Goal: Feedback & Contribution: Leave review/rating

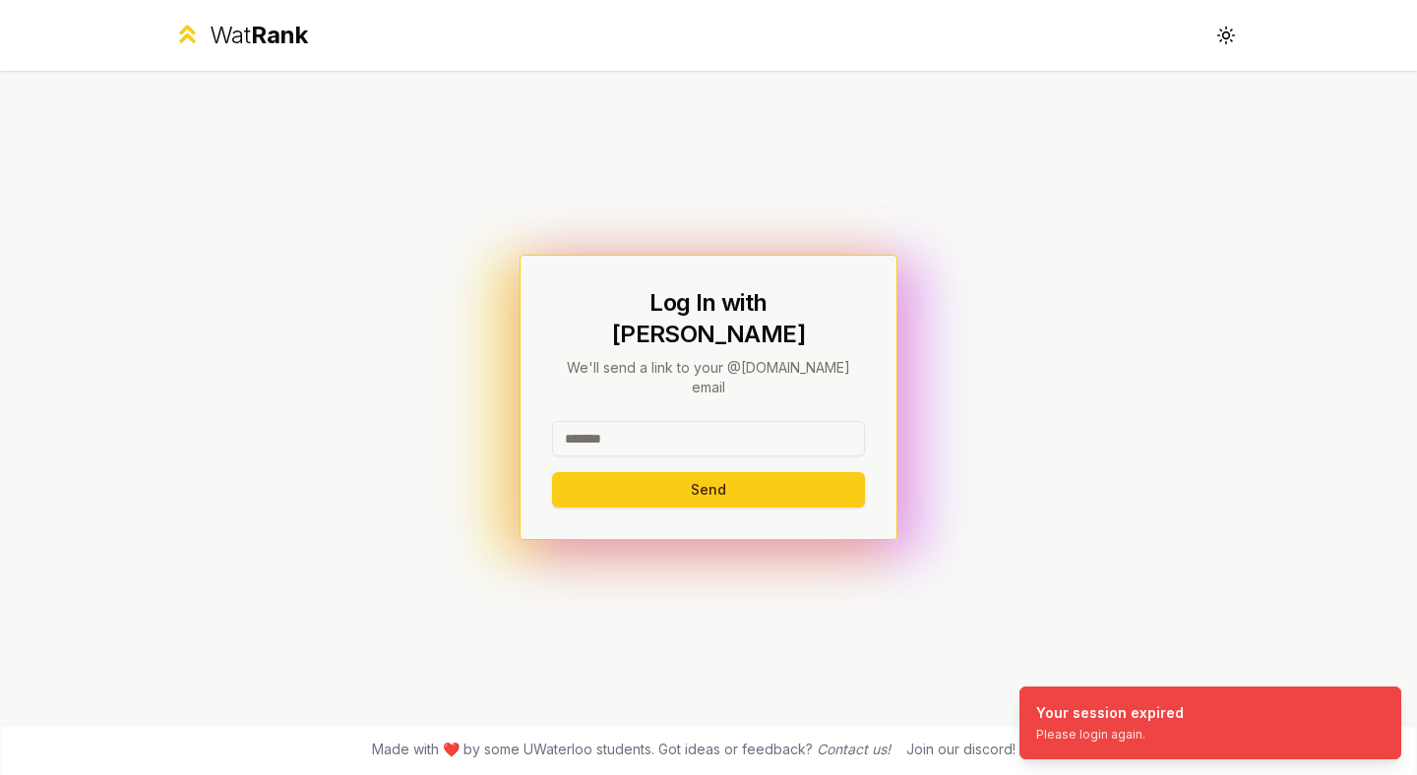
click at [717, 421] on input at bounding box center [708, 438] width 313 height 35
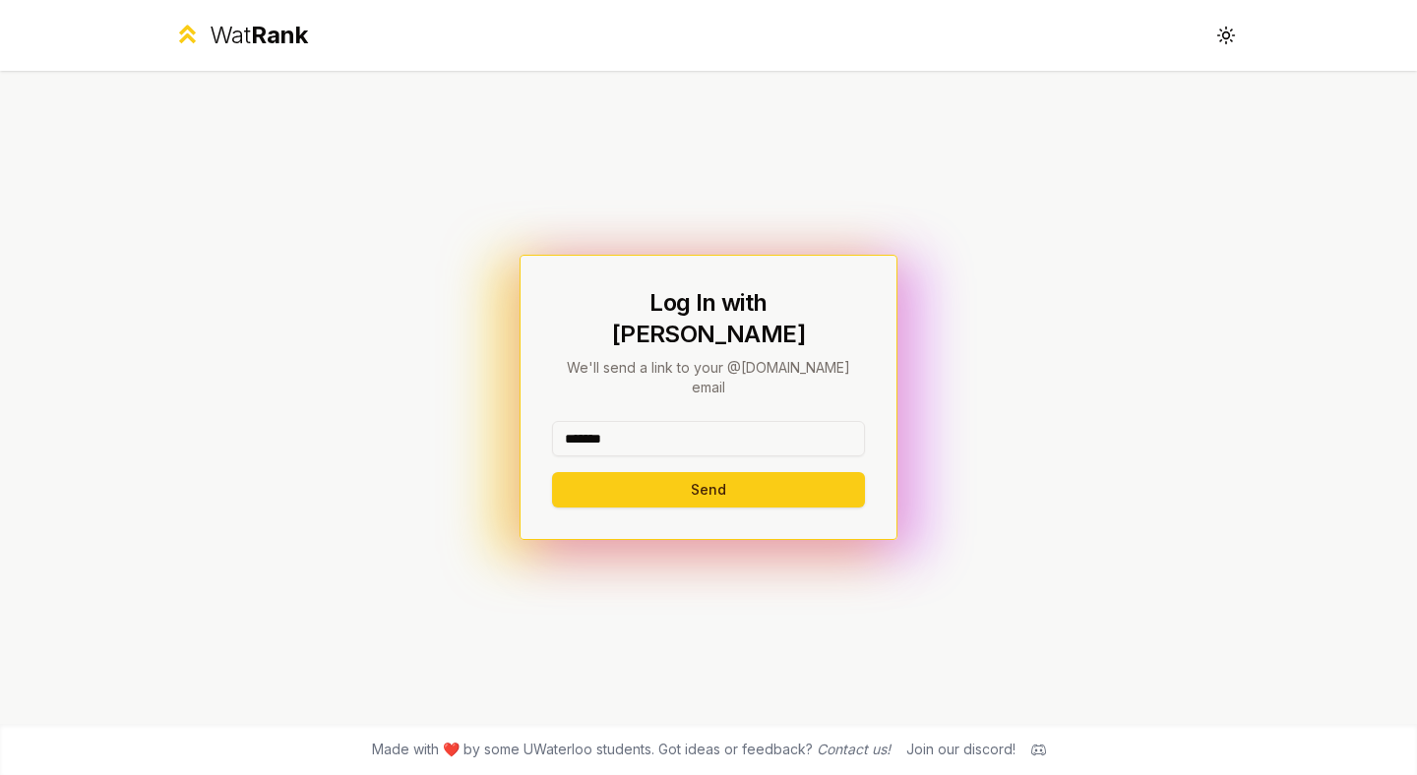
type input "*******"
click at [552, 472] on button "Send" at bounding box center [708, 489] width 313 height 35
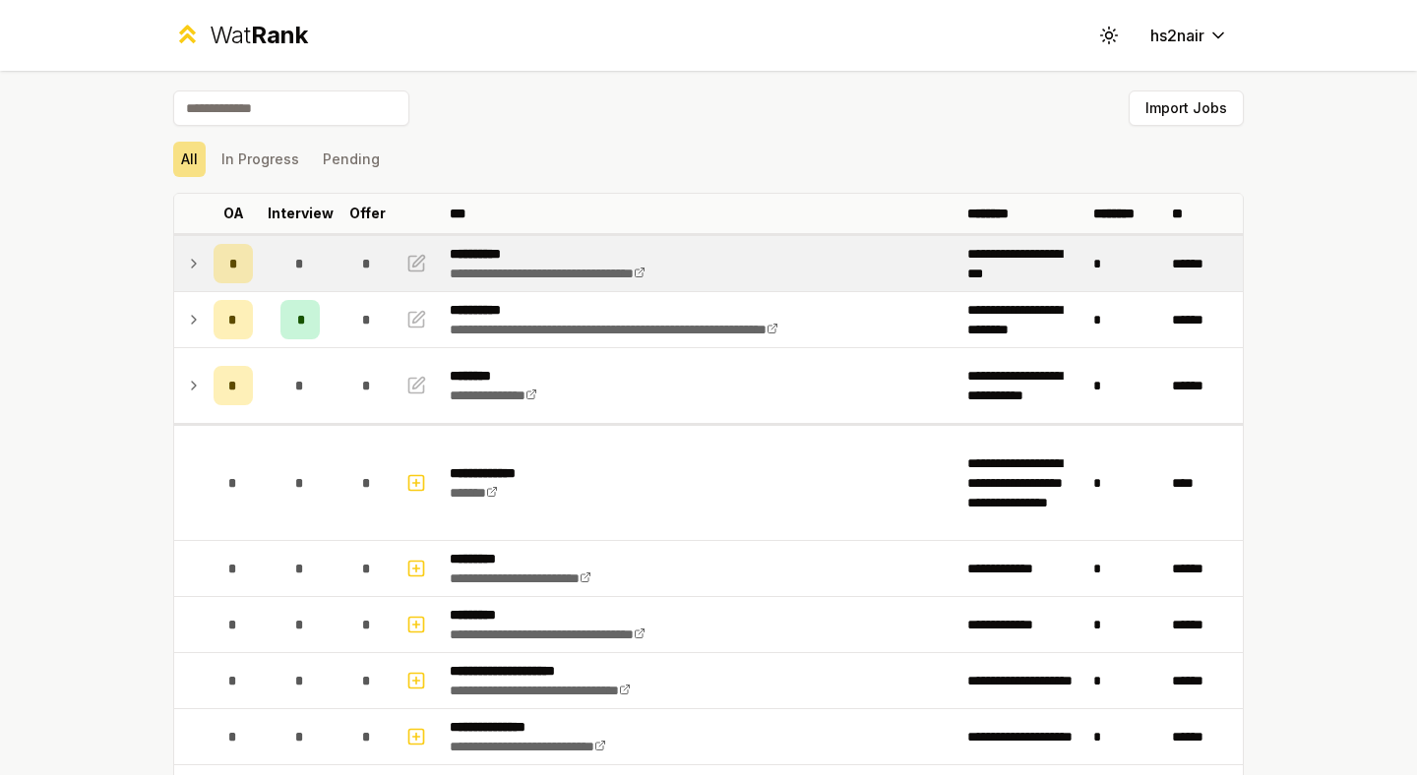
click at [266, 264] on td "*" at bounding box center [300, 263] width 79 height 55
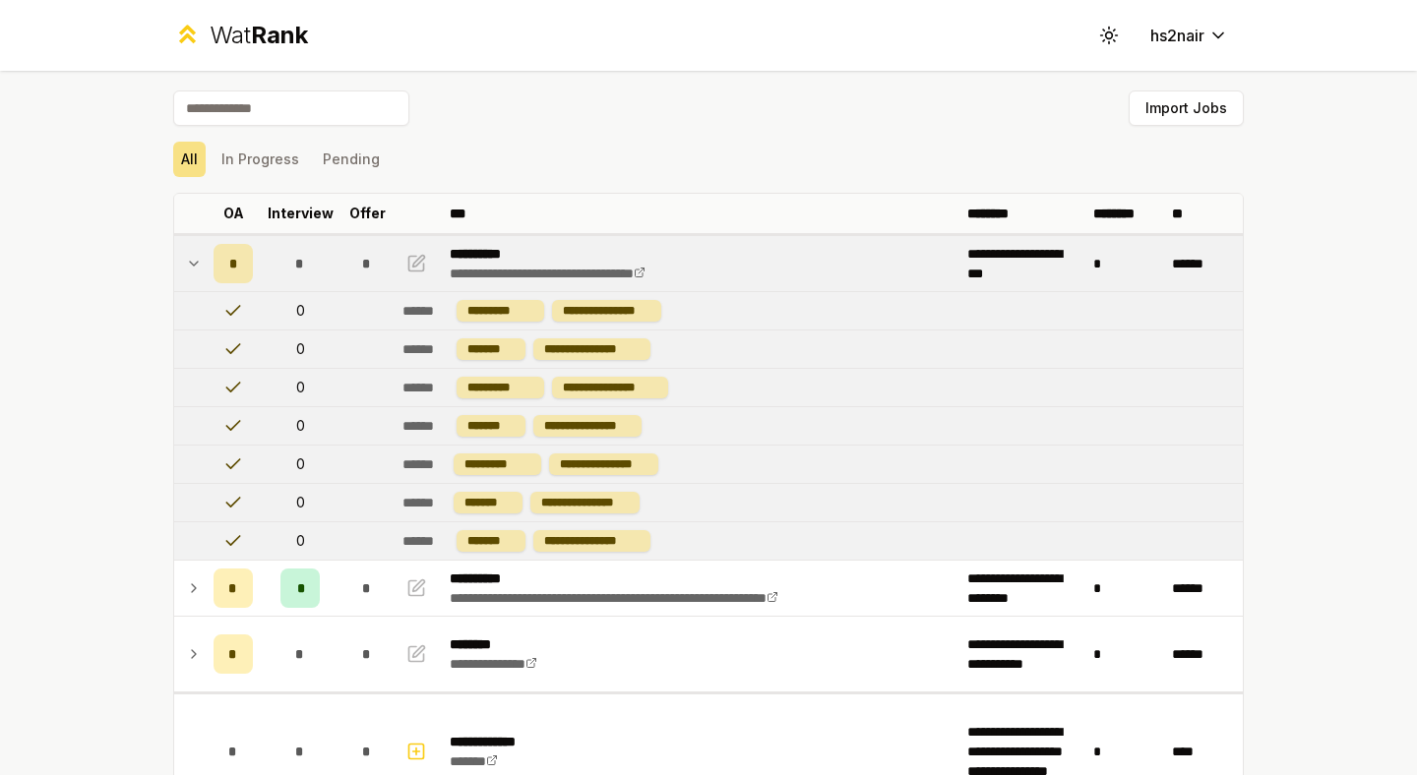
click at [265, 264] on td "*" at bounding box center [300, 263] width 79 height 55
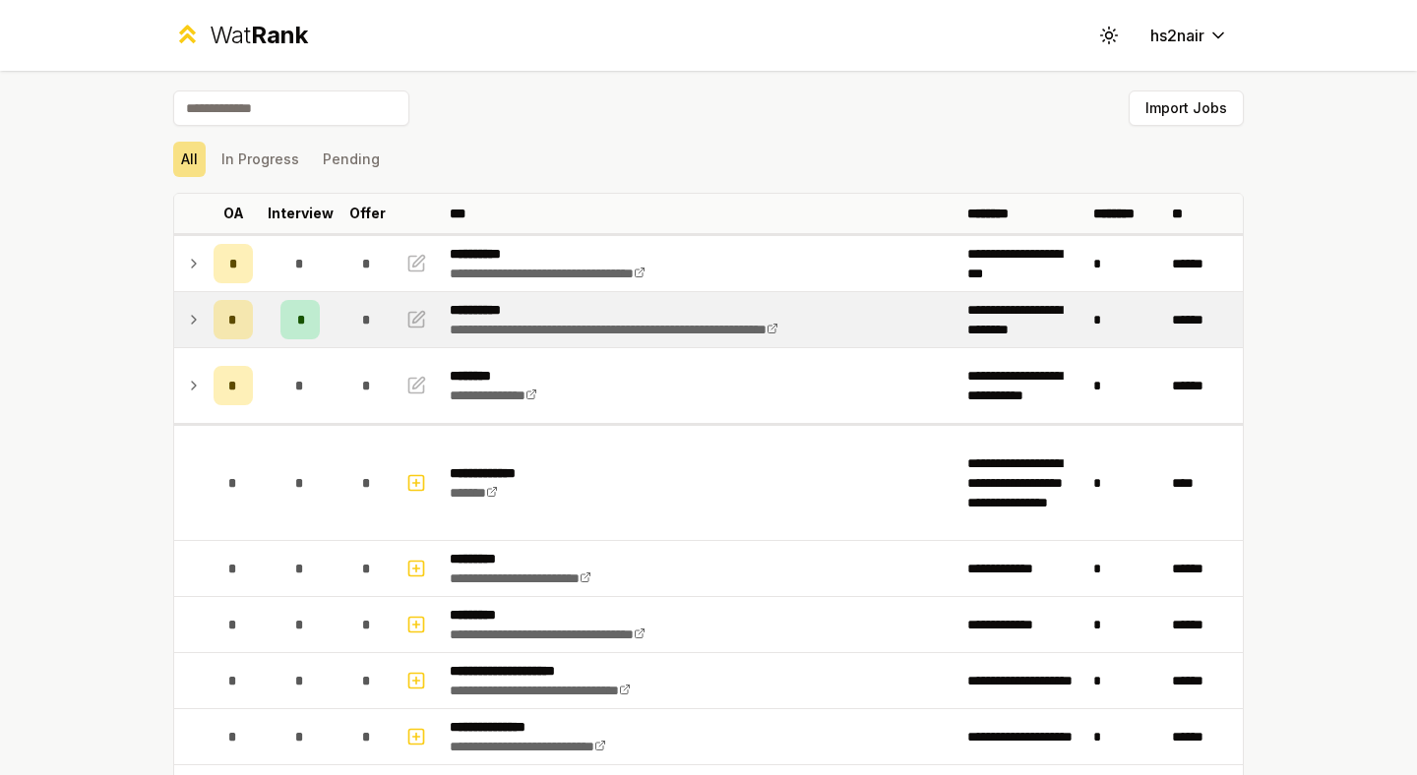
click at [264, 328] on td "*" at bounding box center [300, 319] width 79 height 55
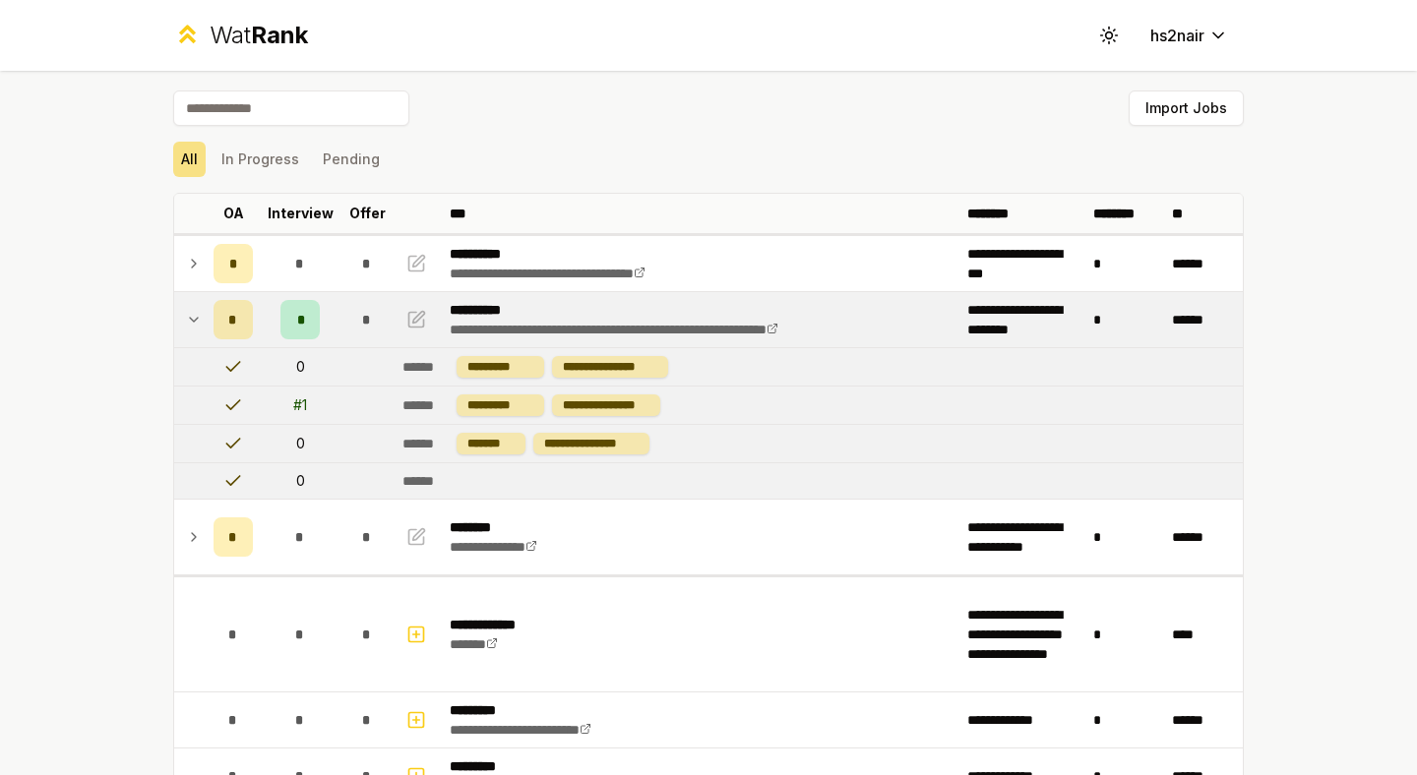
click at [303, 320] on div "*" at bounding box center [299, 319] width 39 height 39
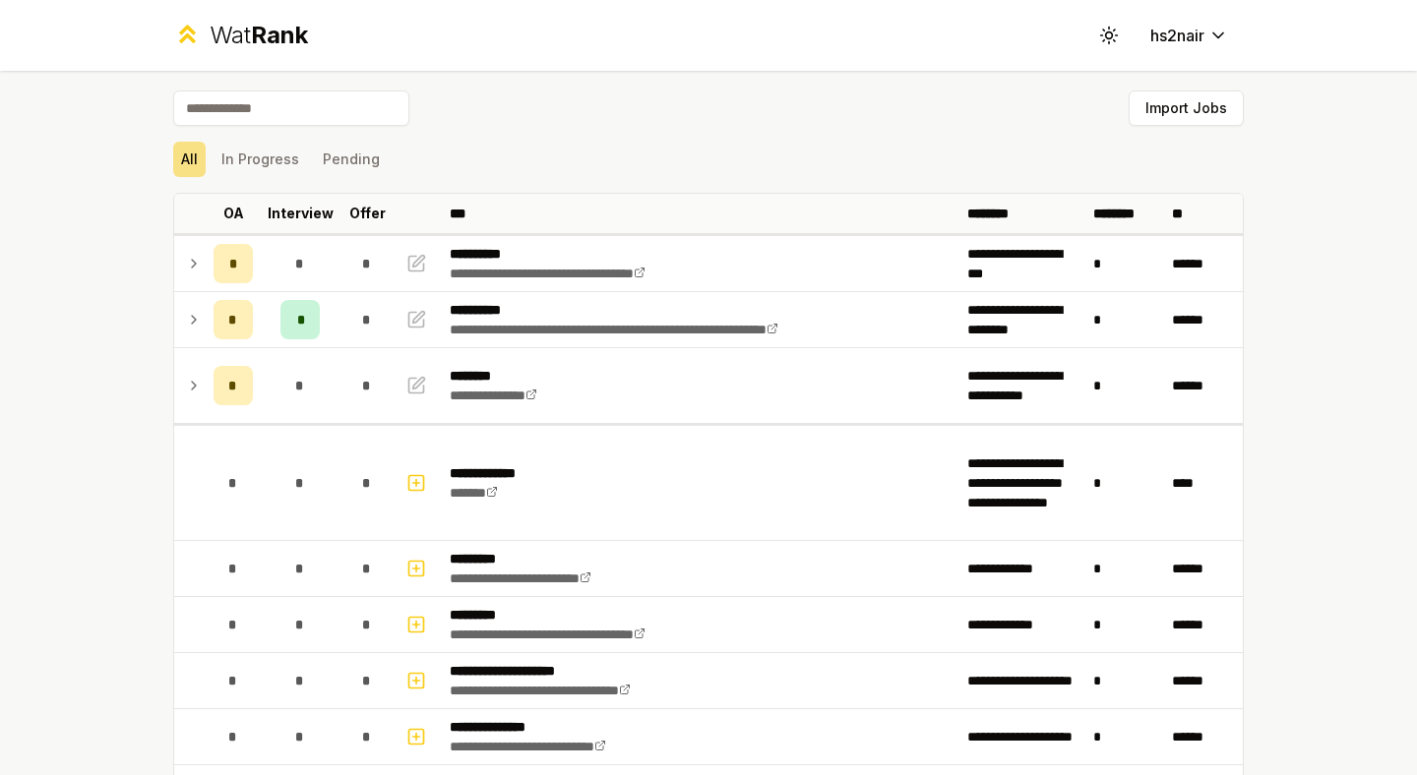
click at [288, 184] on div "All In Progress Pending" at bounding box center [708, 159] width 1071 height 51
click at [287, 168] on button "In Progress" at bounding box center [260, 159] width 93 height 35
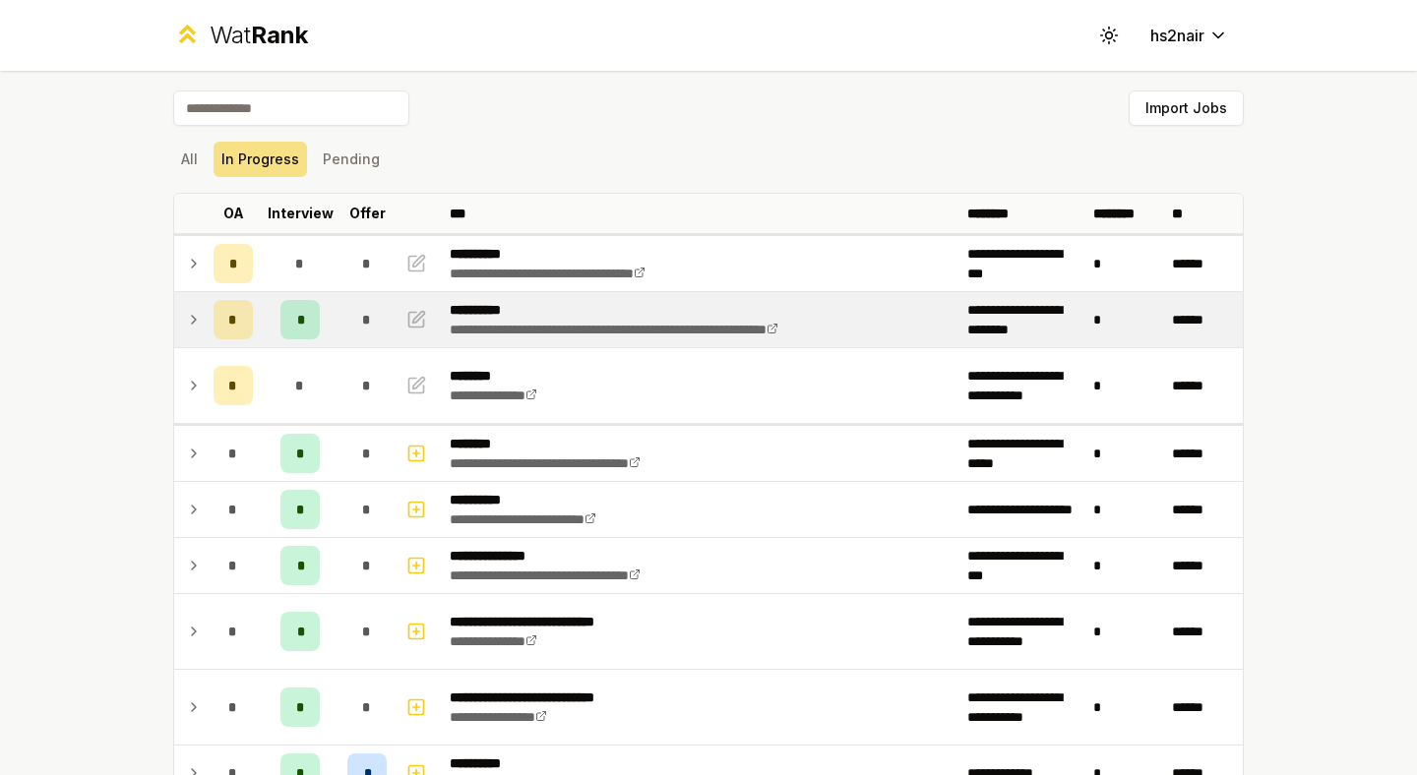
click at [302, 308] on div "*" at bounding box center [299, 319] width 39 height 39
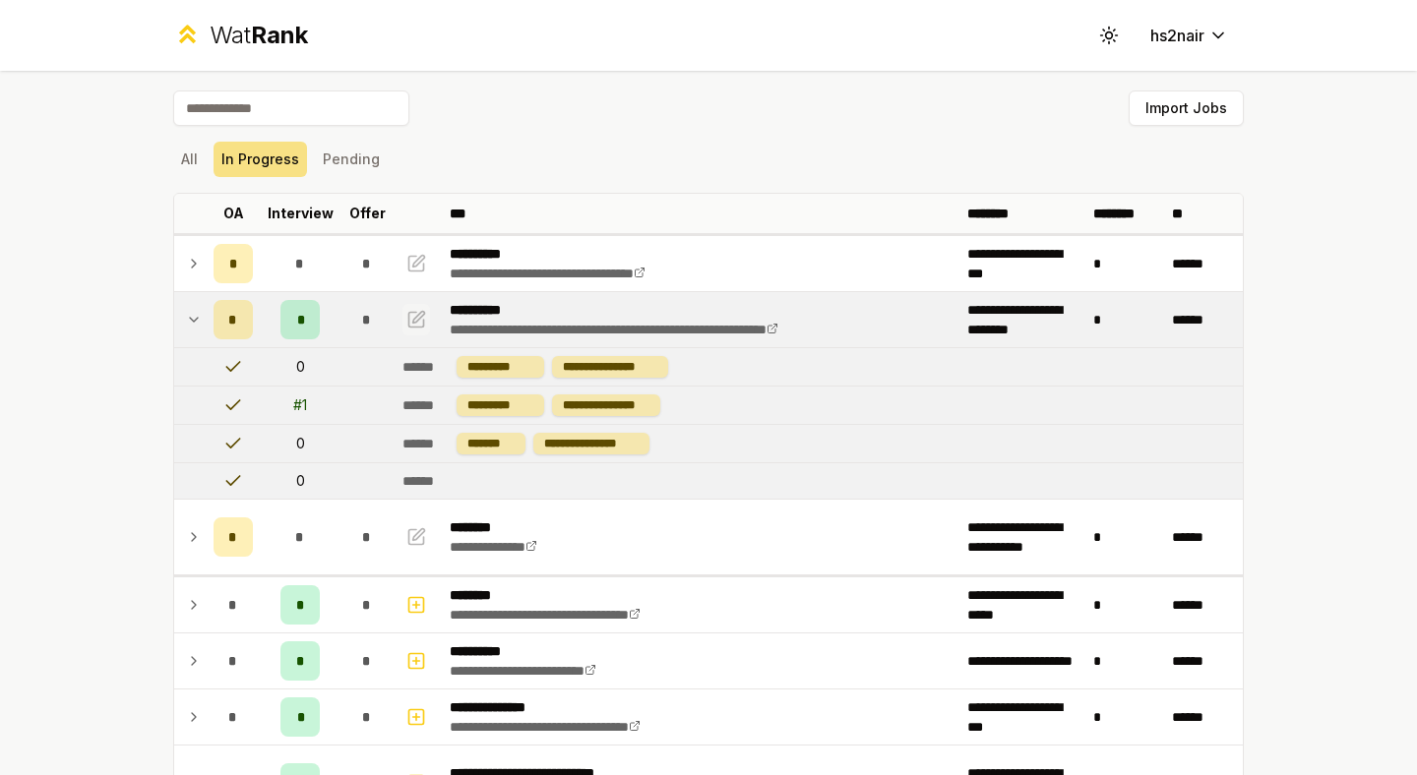
click at [415, 315] on icon "button" at bounding box center [416, 320] width 20 height 24
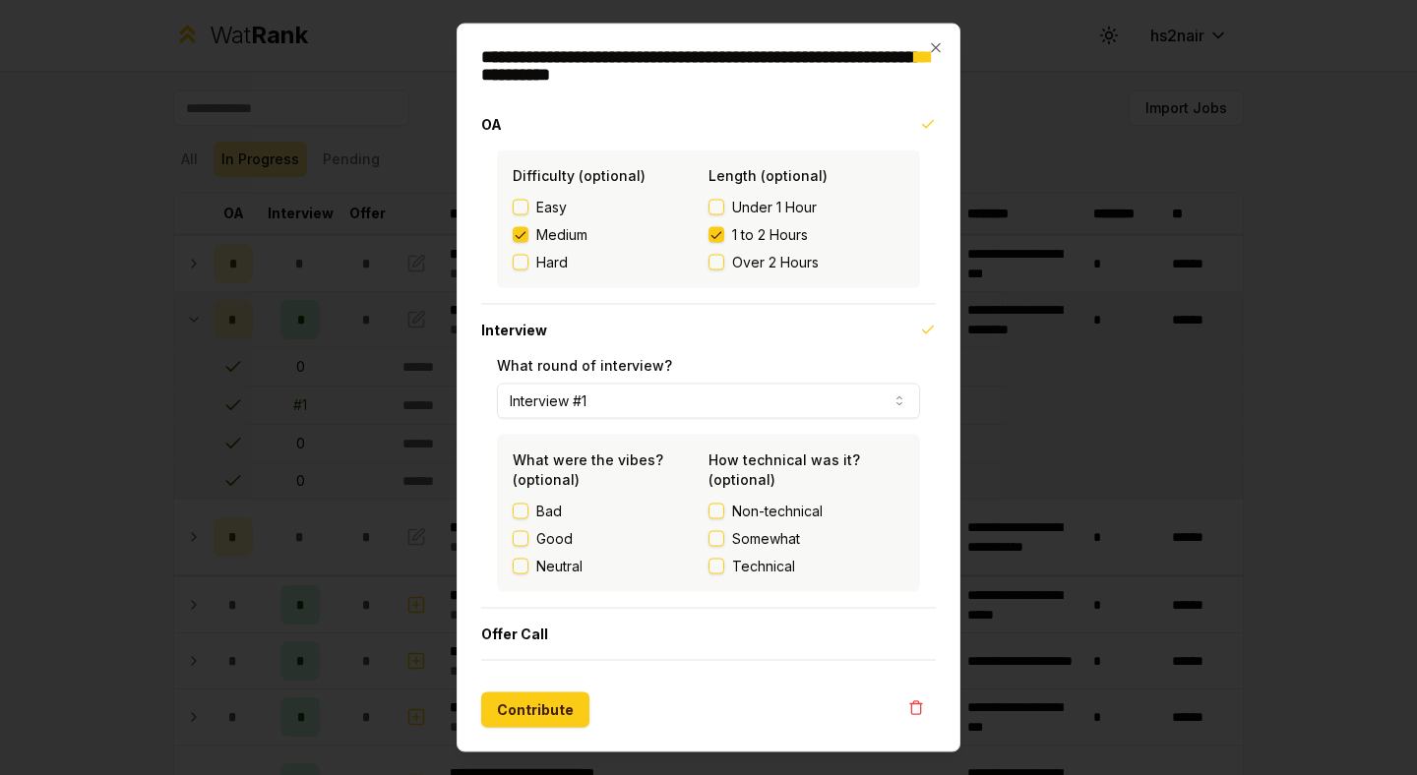
click at [763, 567] on span "Technical" at bounding box center [763, 567] width 63 height 20
click at [724, 567] on button "Technical" at bounding box center [716, 567] width 16 height 16
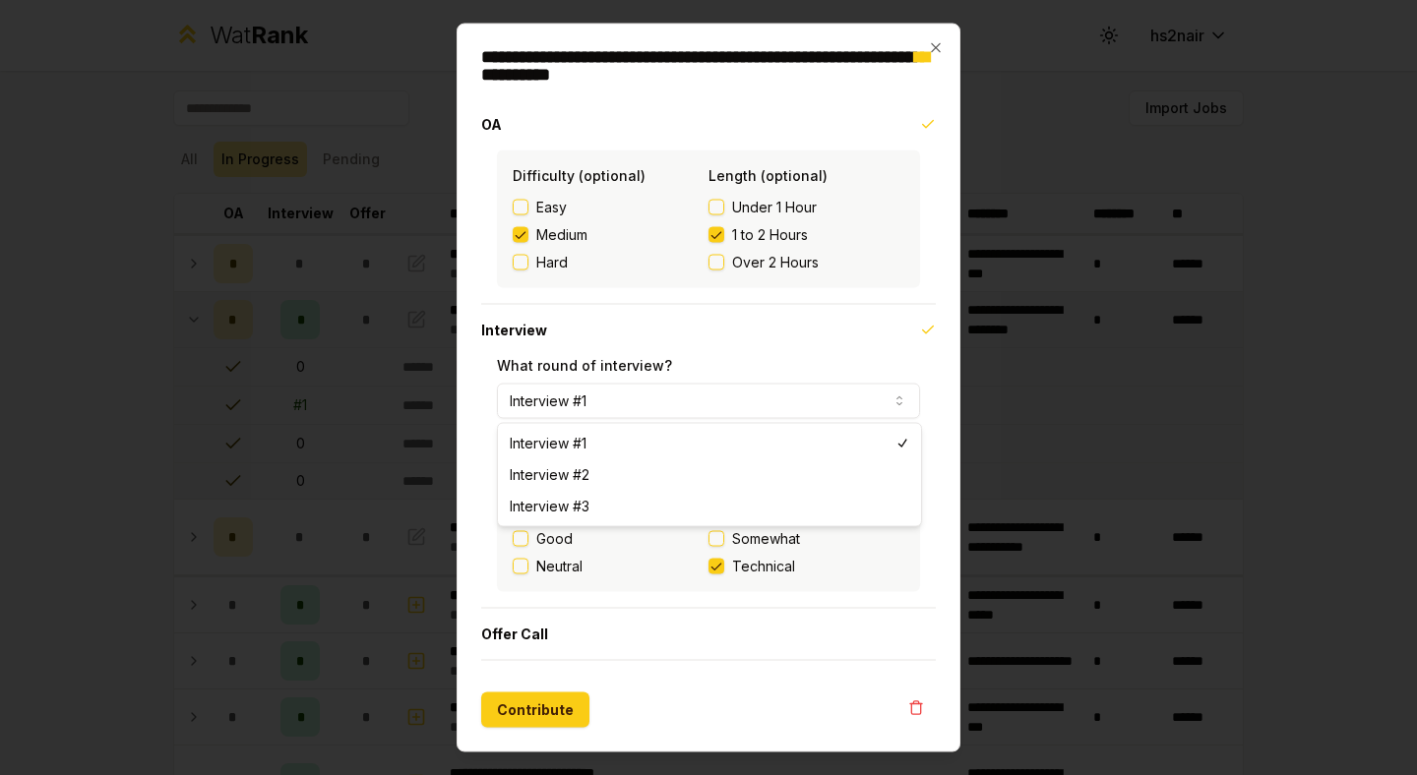
click at [583, 407] on button "Interview #1" at bounding box center [708, 401] width 423 height 35
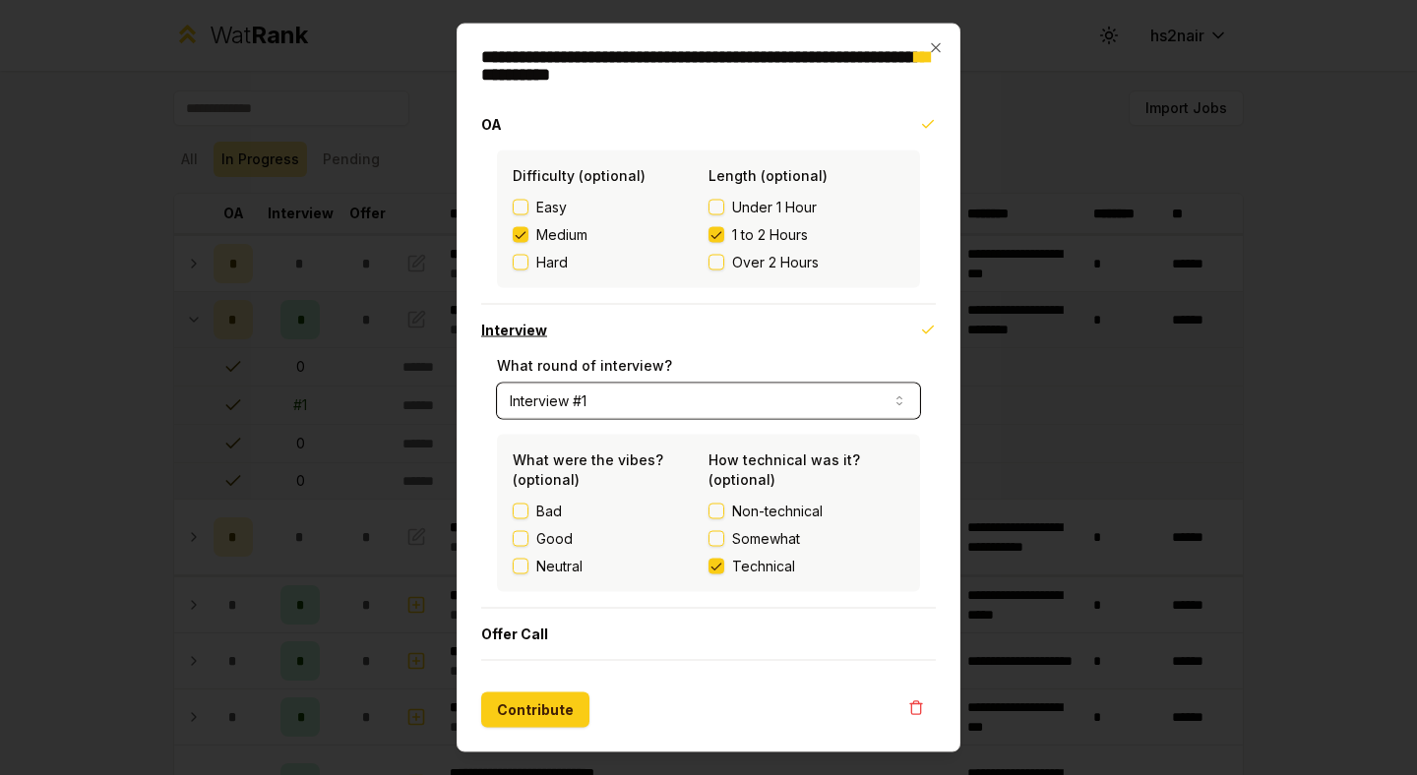
click at [662, 333] on button "Interview" at bounding box center [708, 330] width 455 height 51
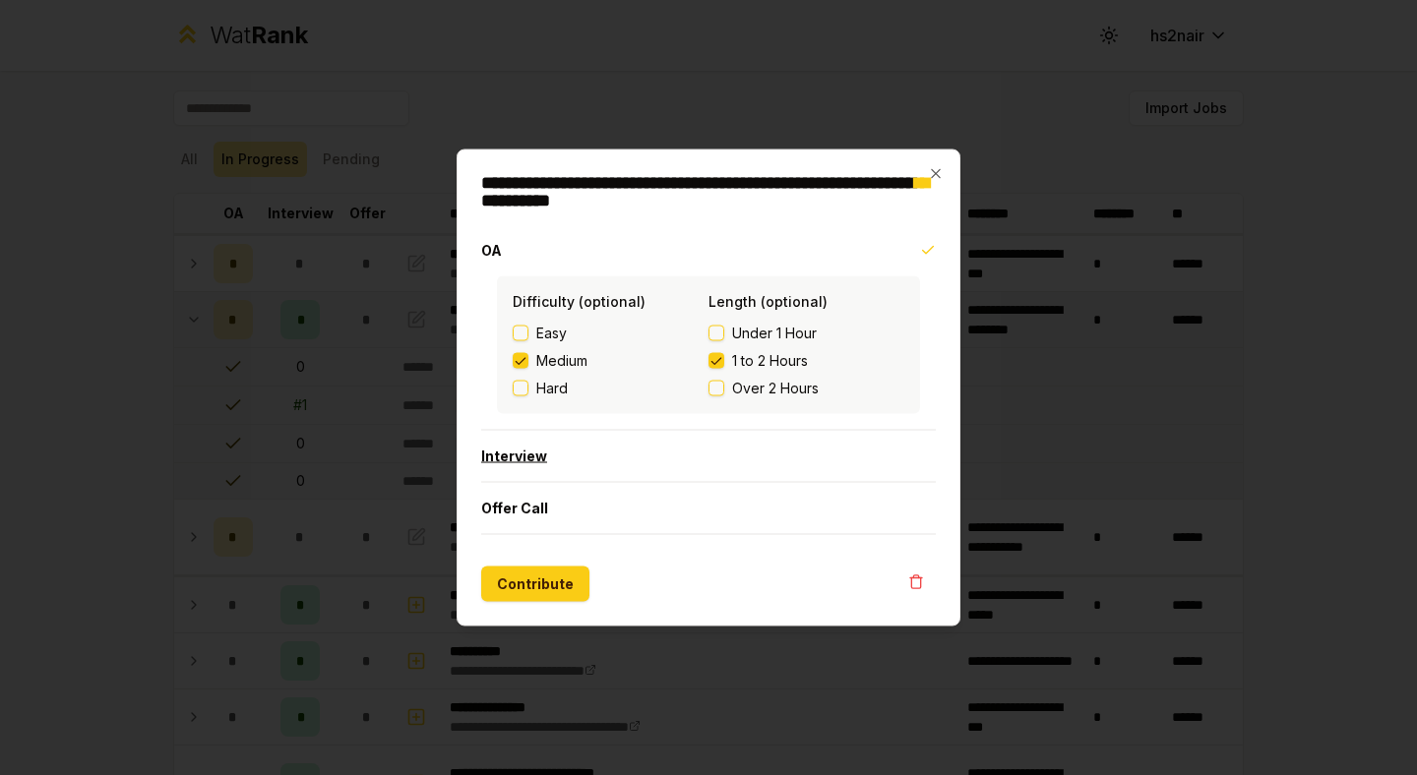
click at [571, 467] on button "Interview" at bounding box center [708, 456] width 455 height 51
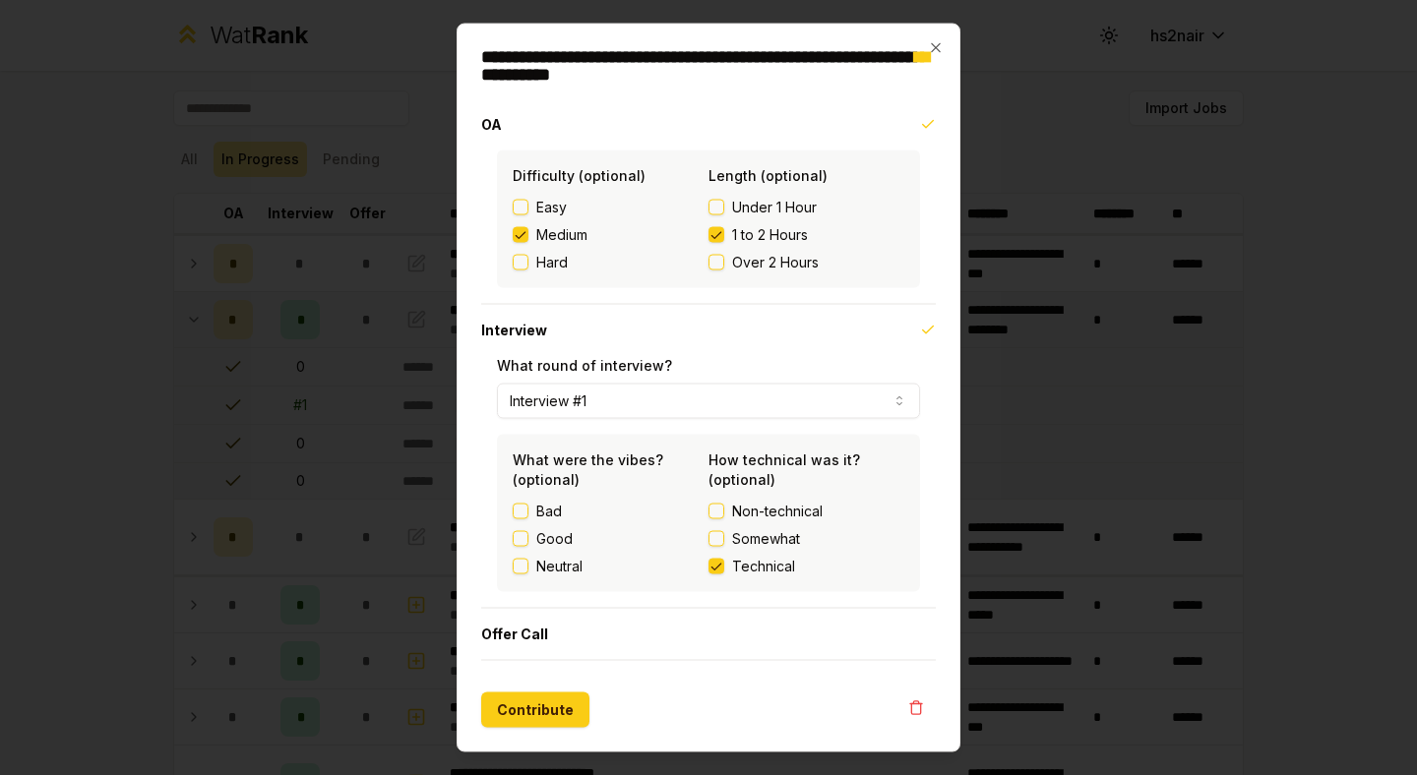
click at [528, 516] on div "Bad" at bounding box center [611, 512] width 196 height 20
click at [520, 507] on button "Bad" at bounding box center [521, 512] width 16 height 16
click at [528, 706] on button "Contribute" at bounding box center [535, 710] width 108 height 35
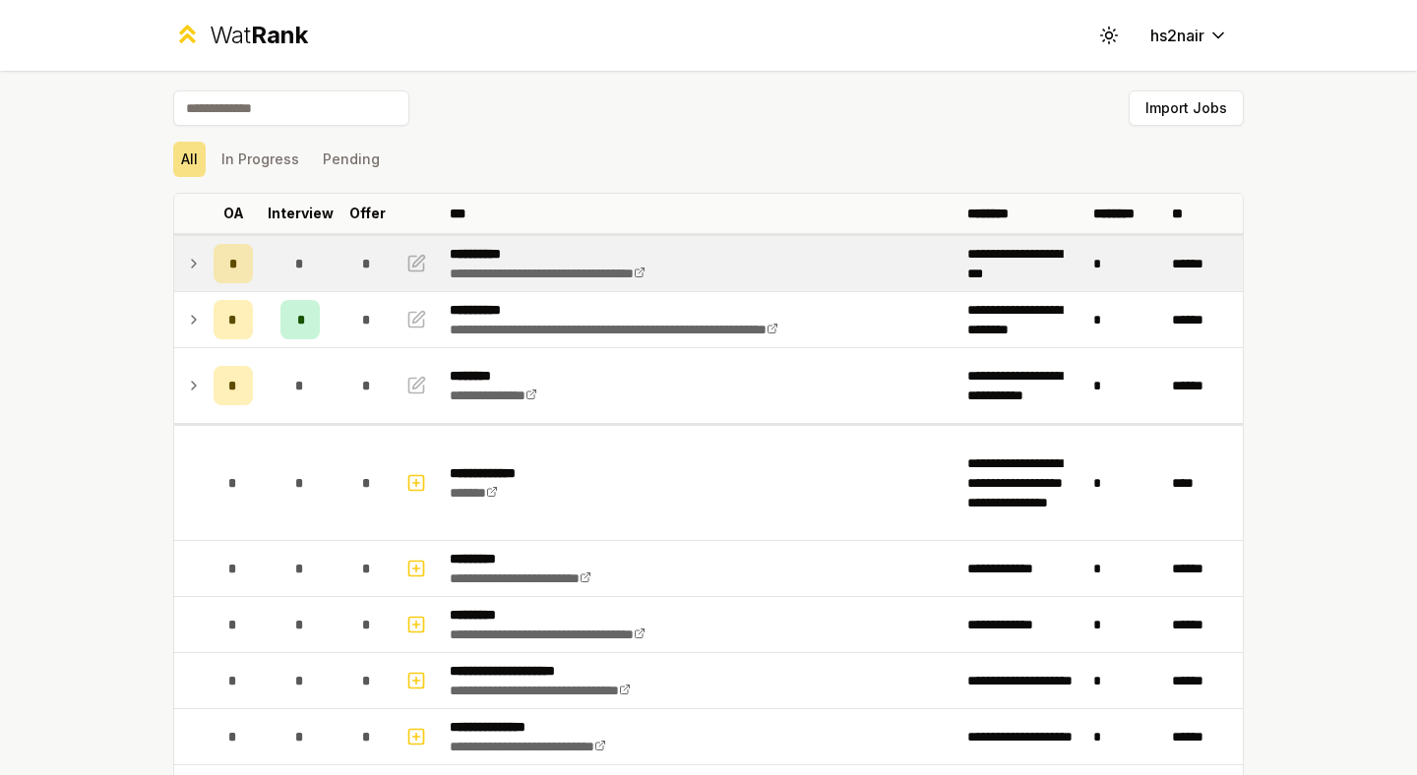
click at [231, 268] on span "*" at bounding box center [233, 264] width 8 height 20
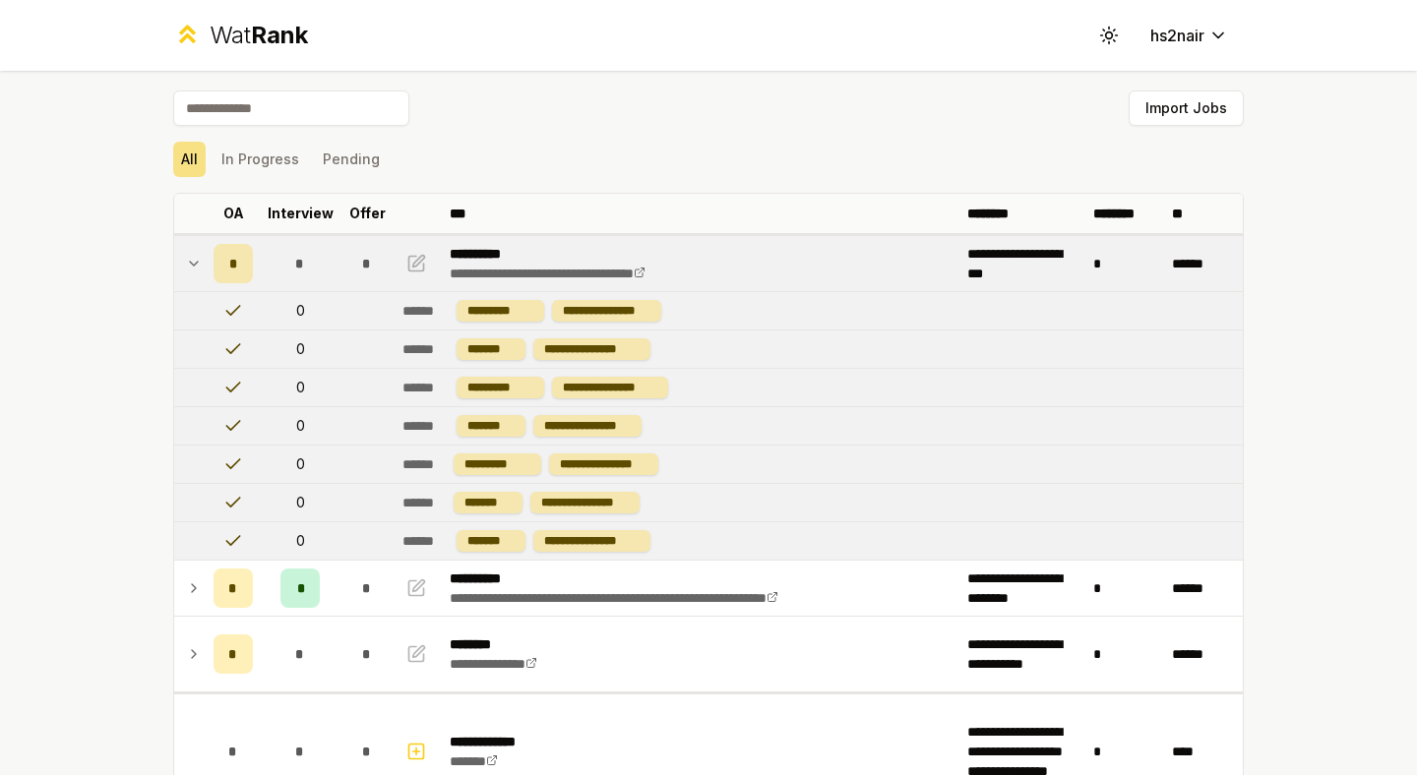
click at [217, 268] on div "*" at bounding box center [233, 263] width 39 height 39
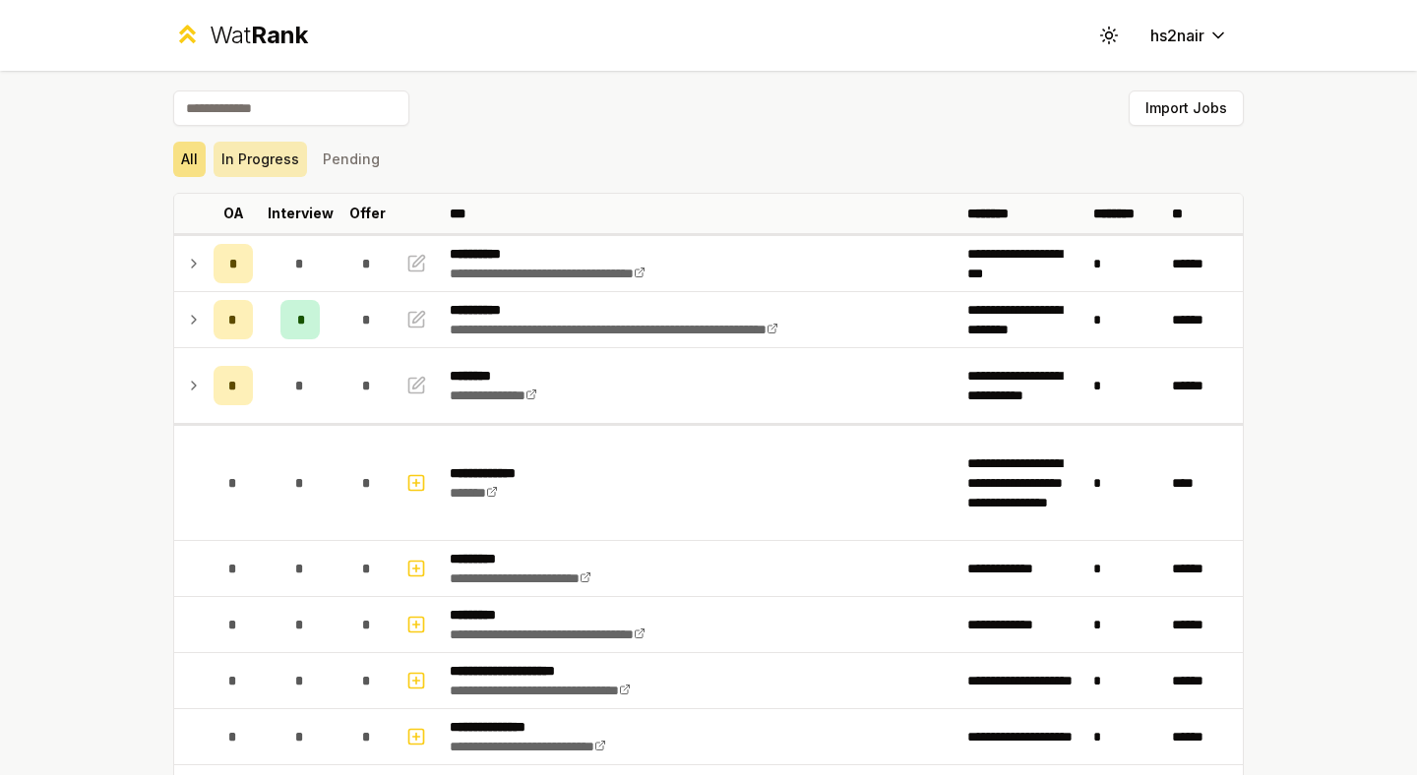
click at [282, 144] on button "In Progress" at bounding box center [260, 159] width 93 height 35
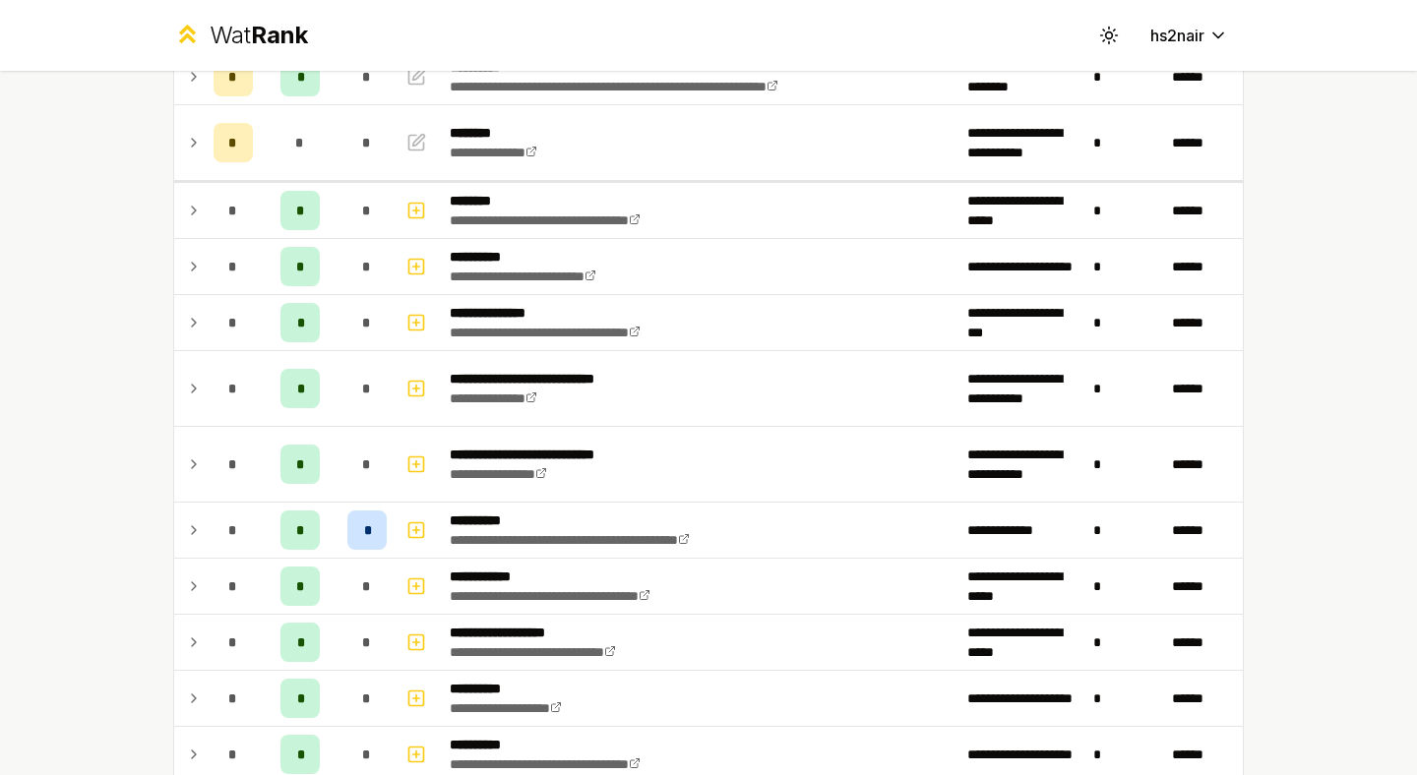
scroll to position [373, 0]
